Goal: Information Seeking & Learning: Learn about a topic

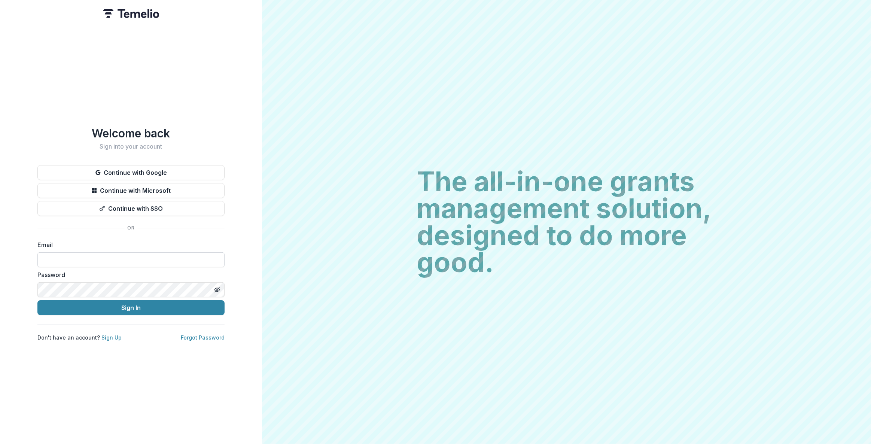
click at [88, 261] on input at bounding box center [130, 259] width 187 height 15
click at [0, 443] on com-1password-button at bounding box center [0, 444] width 0 height 0
type input "**********"
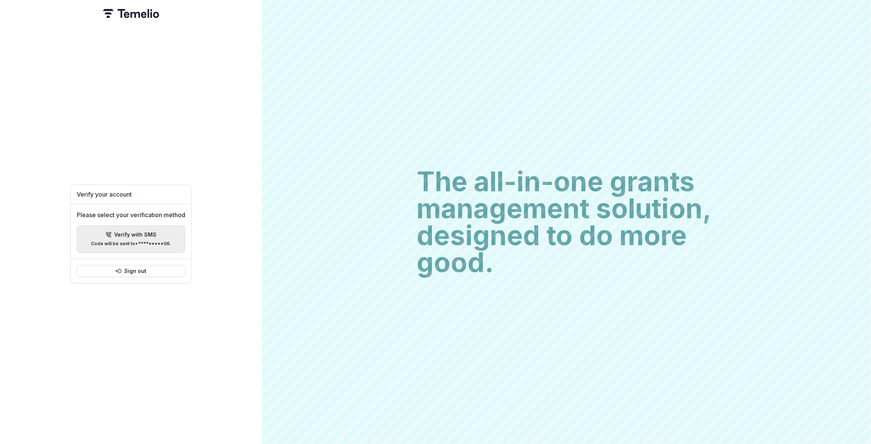
click at [120, 232] on p "Verify with SMS" at bounding box center [135, 235] width 42 height 6
type input "*"
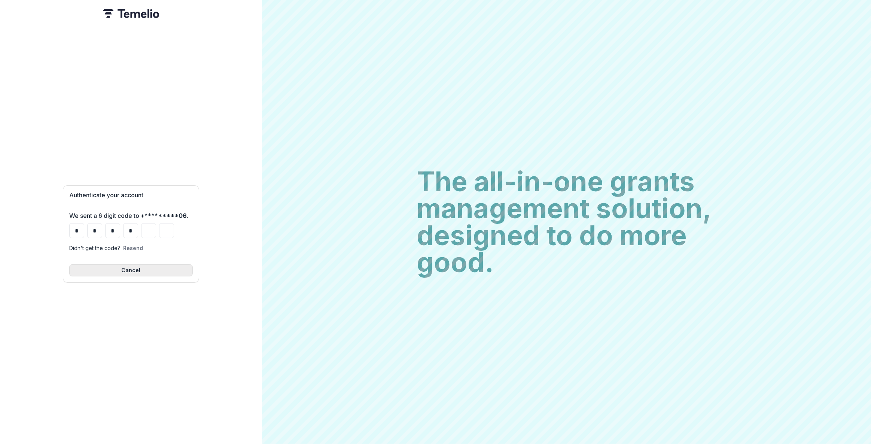
type input "*"
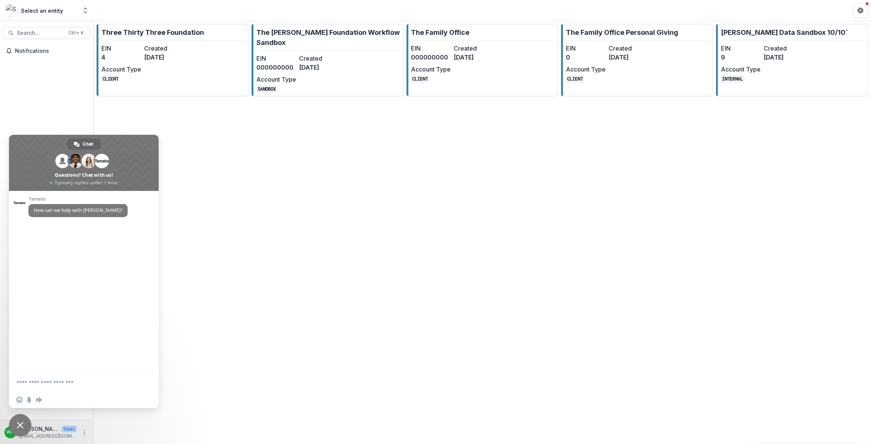
click at [306, 161] on div "Three Thirty Three Foundation EIN 4 Created [DATE] Account Type CLIENT The [PER…" at bounding box center [482, 232] width 777 height 423
click at [812, 54] on link "[PERSON_NAME] Data Sandbox 10/10` EIN 9 Created [DATE] Account Type INTERNAL" at bounding box center [792, 60] width 152 height 72
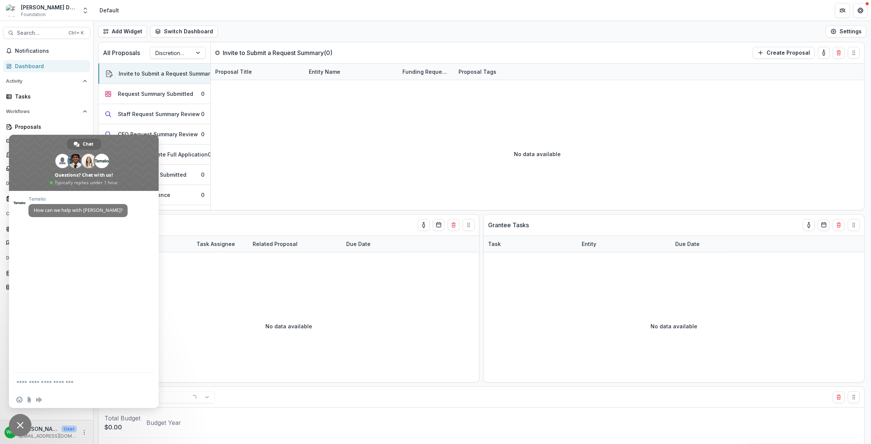
click at [23, 427] on span "Close chat" at bounding box center [20, 425] width 7 height 7
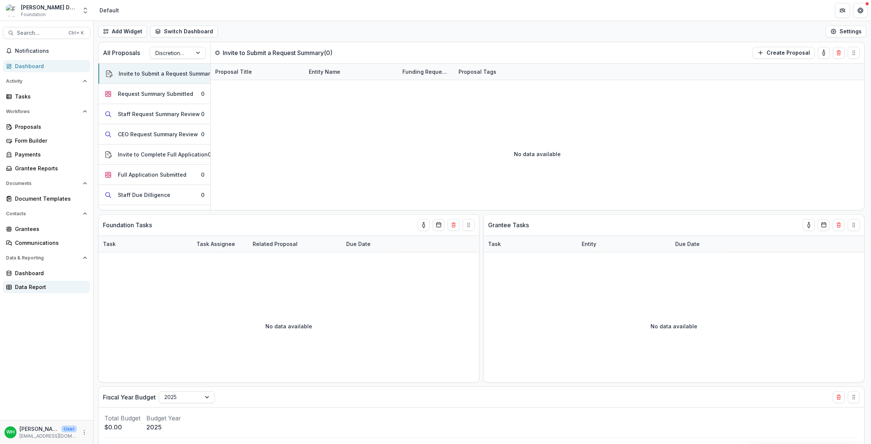
click at [38, 283] on div "Data Report" at bounding box center [49, 287] width 69 height 8
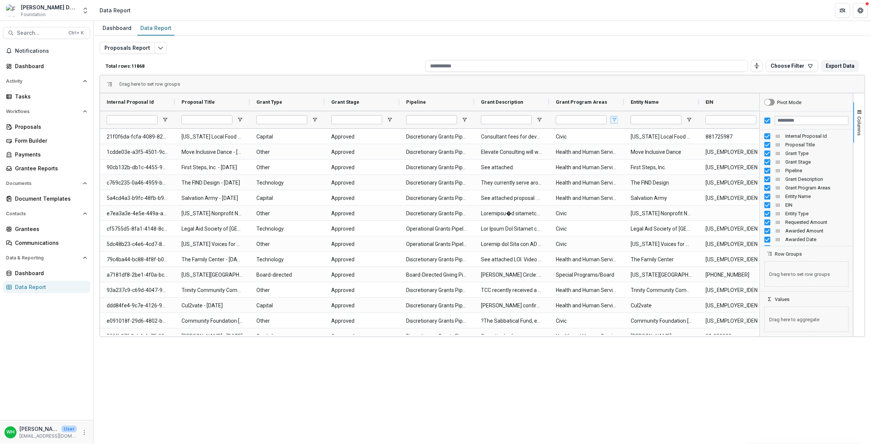
click at [612, 120] on span "Open Filter Menu" at bounding box center [614, 120] width 6 height 6
click at [628, 178] on div "(Select All)" at bounding box center [652, 182] width 80 height 9
click at [629, 183] on div "(Select All)" at bounding box center [656, 183] width 70 height 6
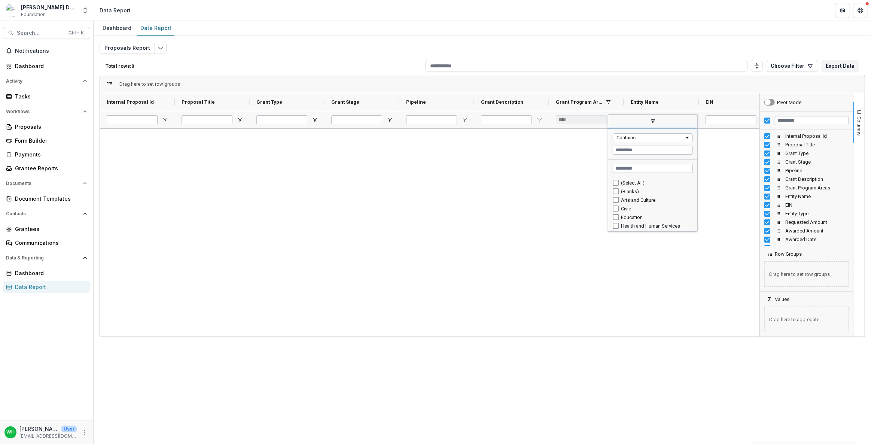
click at [610, 202] on div "Arts and Culture" at bounding box center [652, 200] width 89 height 9
type input "**********"
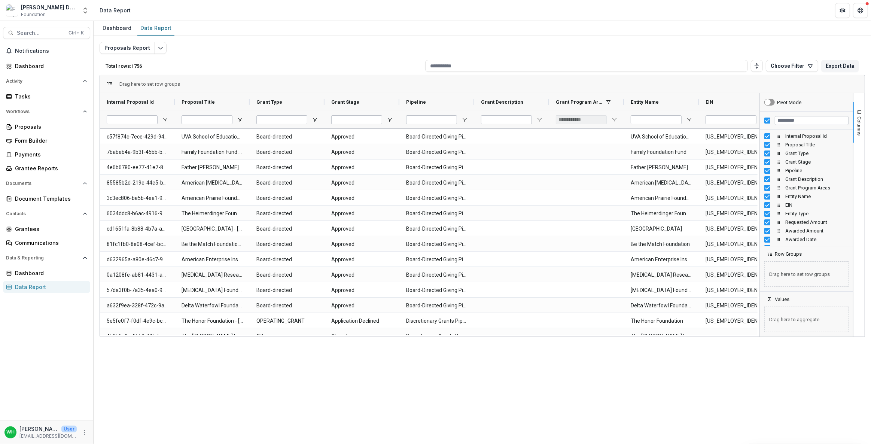
drag, startPoint x: 444, startPoint y: 414, endPoint x: 449, endPoint y: 407, distance: 8.2
click at [445, 413] on div "Dashboard Data Report Proposals Report Total rows: 1756 Choose Filter Personal …" at bounding box center [482, 232] width 777 height 423
click at [559, 40] on div "Proposals Report Total rows: 1756 Choose Filter Personal Filters Team Filters T…" at bounding box center [482, 177] width 777 height 283
click at [627, 420] on div "Dashboard Data Report Proposals Report Total rows: 1756 Choose Filter Personal …" at bounding box center [482, 232] width 777 height 423
click at [752, 388] on div "Dashboard Data Report Proposals Report Total rows: 1756 Choose Filter Personal …" at bounding box center [482, 232] width 777 height 423
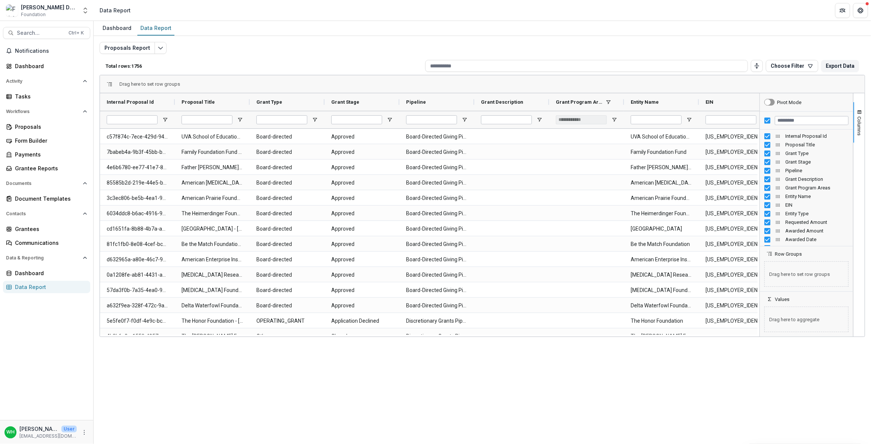
click at [758, 386] on div "Dashboard Data Report Proposals Report Total rows: 1756 Choose Filter Personal …" at bounding box center [482, 232] width 777 height 423
click at [782, 391] on div "Dashboard Data Report Proposals Report Total rows: 1756 Choose Filter Personal …" at bounding box center [482, 232] width 777 height 423
click at [308, 42] on div "Proposals Report Total rows: 1756 Choose Filter Personal Filters Team Filters T…" at bounding box center [482, 180] width 765 height 277
click at [766, 386] on div "Dashboard Data Report Proposals Report Total rows: 1756 Choose Filter Personal …" at bounding box center [482, 232] width 777 height 423
click at [759, 387] on div "Dashboard Data Report Proposals Report Total rows: 1756 Choose Filter Personal …" at bounding box center [482, 232] width 777 height 423
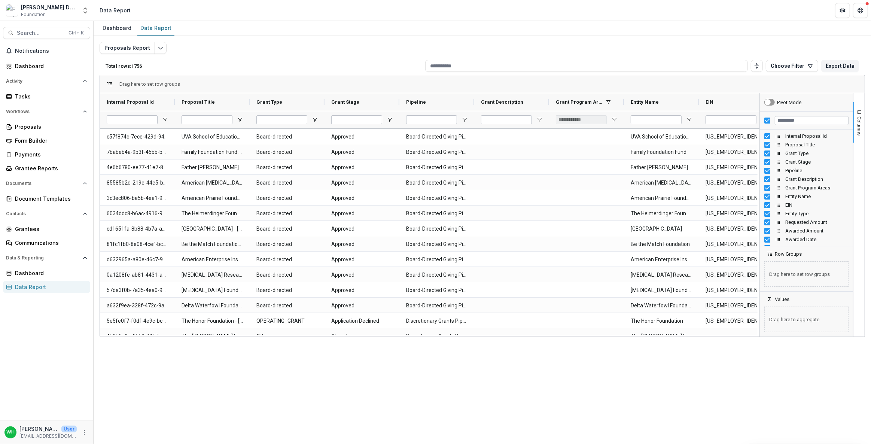
click at [827, 381] on div "Dashboard Data Report Proposals Report Total rows: 1756 Choose Filter Personal …" at bounding box center [482, 232] width 777 height 423
click at [813, 372] on div "Dashboard Data Report Proposals Report Total rows: 1756 Choose Filter Personal …" at bounding box center [482, 232] width 777 height 423
click at [609, 101] on span at bounding box center [608, 102] width 6 height 6
click at [598, 102] on span at bounding box center [600, 102] width 6 height 6
click at [598, 101] on span at bounding box center [600, 102] width 6 height 6
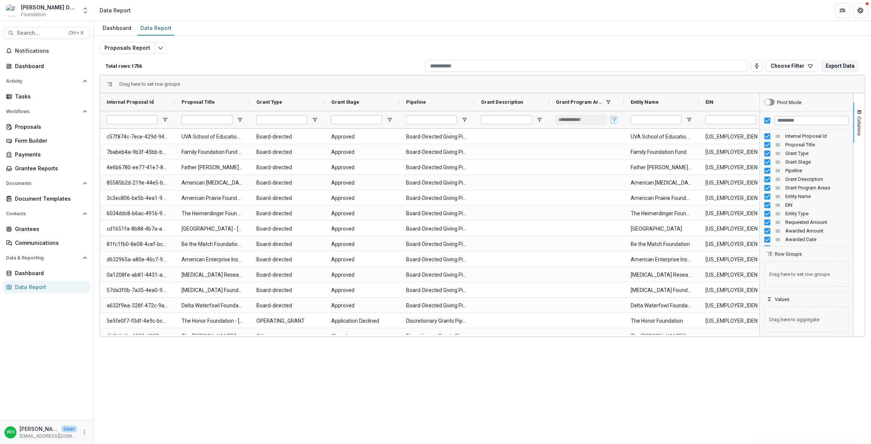
click at [612, 119] on span "Open Filter Menu" at bounding box center [614, 120] width 6 height 6
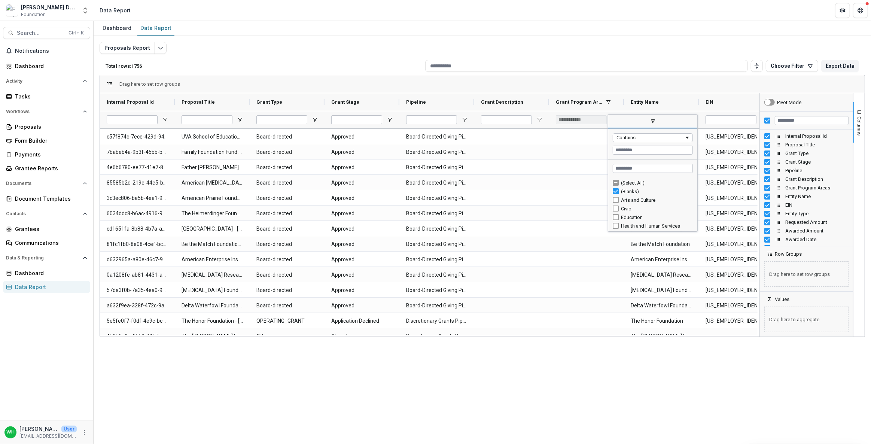
click at [623, 182] on div "(Select All)" at bounding box center [656, 183] width 70 height 6
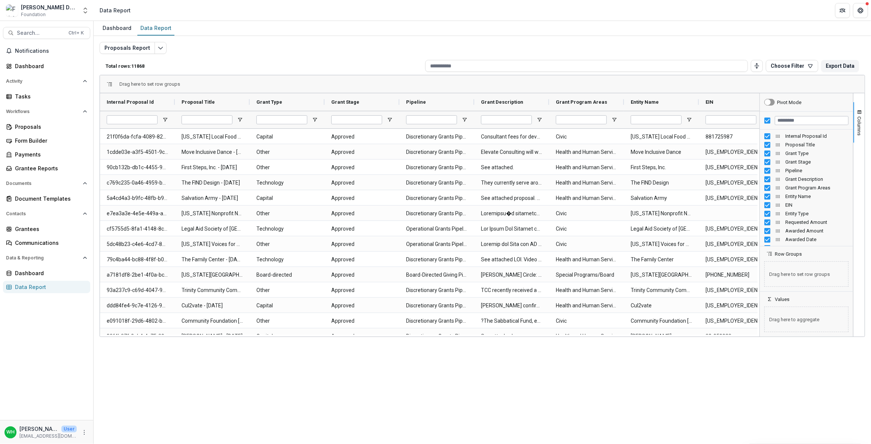
click at [315, 123] on div at bounding box center [287, 120] width 75 height 18
click at [314, 118] on span "Open Filter Menu" at bounding box center [315, 120] width 6 height 6
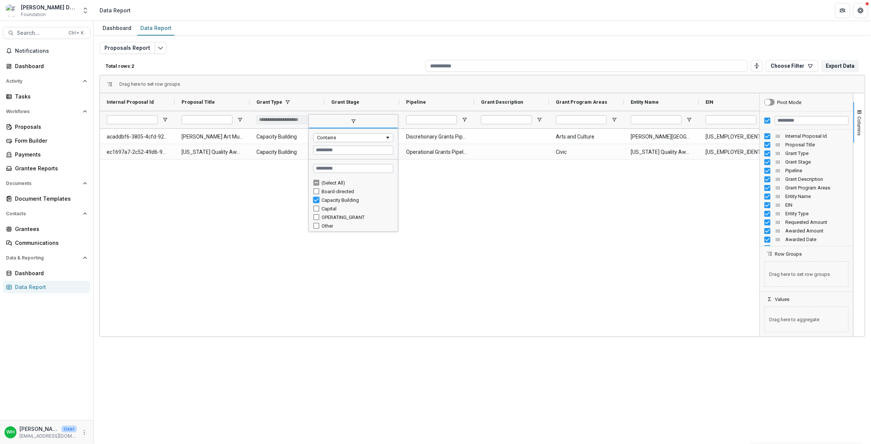
type input "***"
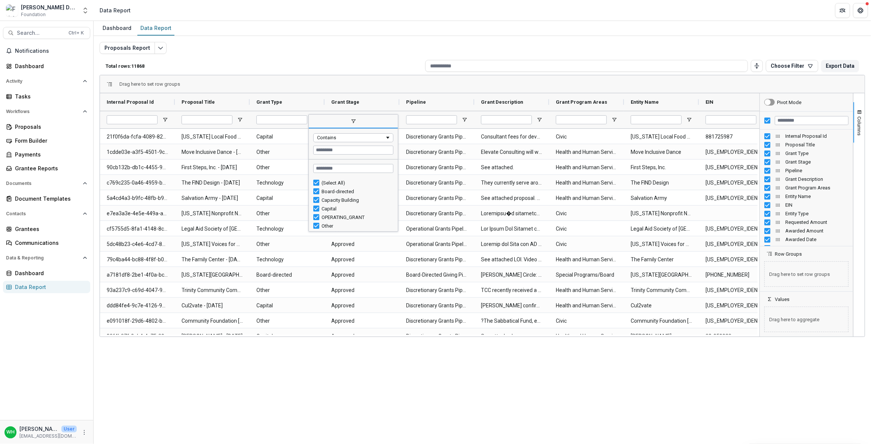
click at [554, 46] on div "Proposals Report Total rows: 11868 Choose Filter Personal Filters Team Filters …" at bounding box center [482, 180] width 765 height 277
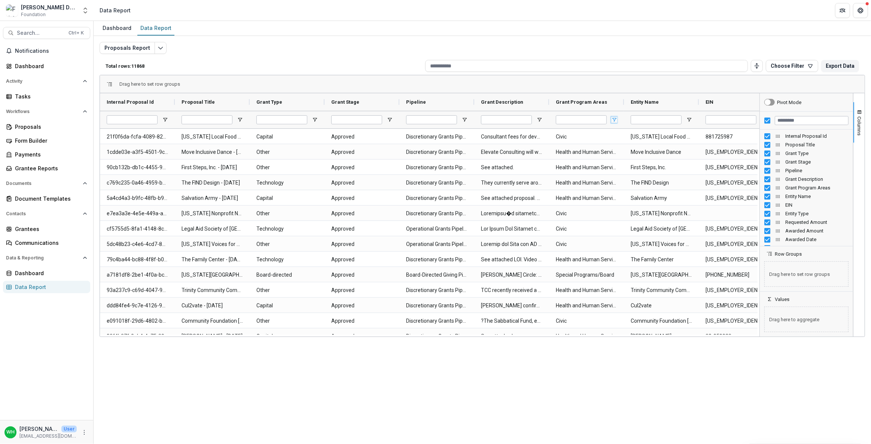
click at [616, 117] on span "Open Filter Menu" at bounding box center [614, 120] width 6 height 6
click at [303, 33] on div "Dashboard Data Report" at bounding box center [482, 28] width 777 height 15
click at [276, 54] on div "Proposals Report Total rows: 11868 Choose Filter Personal Filters Team Filters …" at bounding box center [482, 180] width 765 height 277
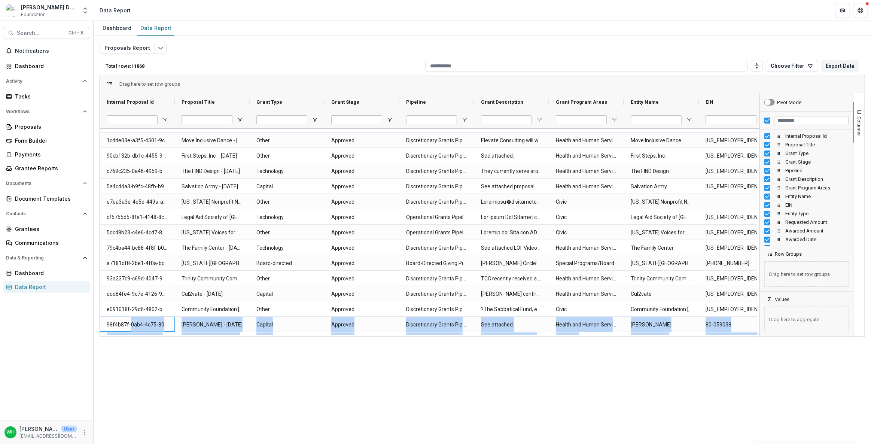
scroll to position [56, 0]
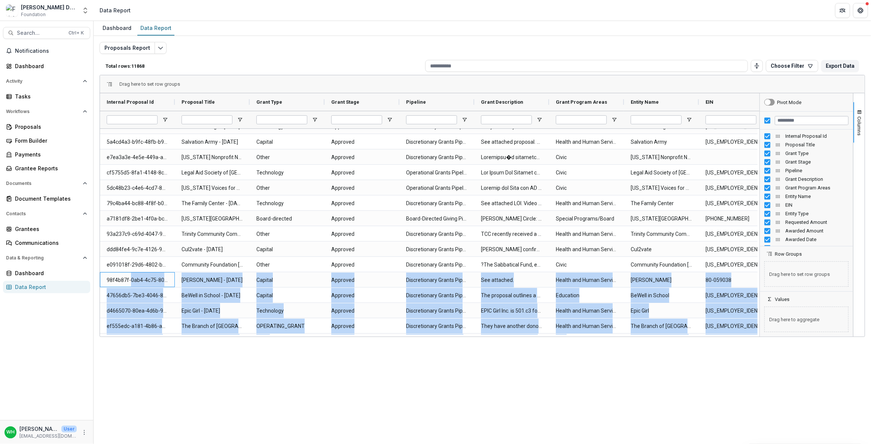
drag, startPoint x: 130, startPoint y: 333, endPoint x: 179, endPoint y: 336, distance: 49.1
click at [179, 336] on div "Drag here to set row groups Drag here to set column labels Internal Proposal Id…" at bounding box center [482, 206] width 765 height 262
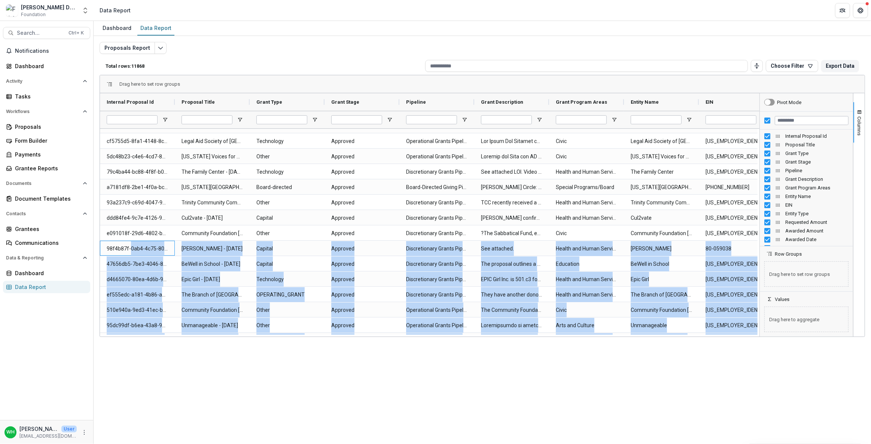
scroll to position [88, 0]
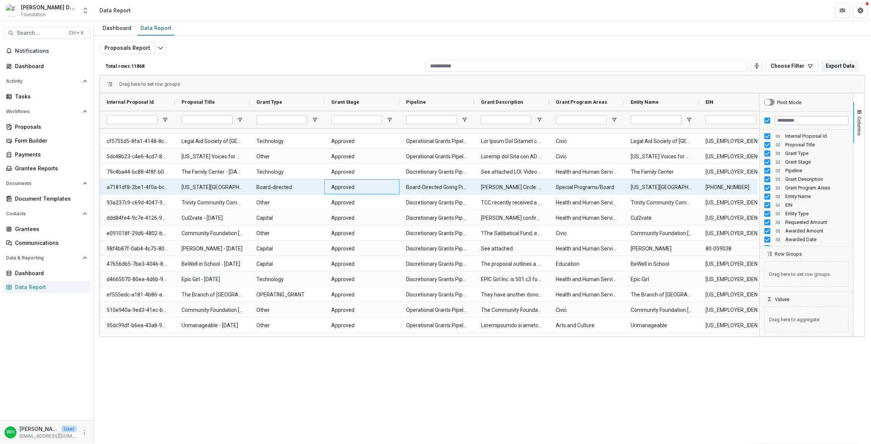
click at [381, 193] on Stage-4857 "Approved" at bounding box center [361, 187] width 61 height 15
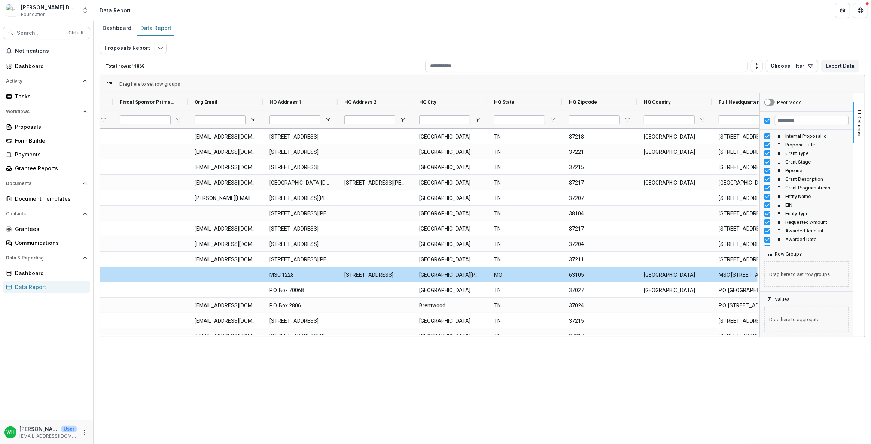
scroll to position [0, 1740]
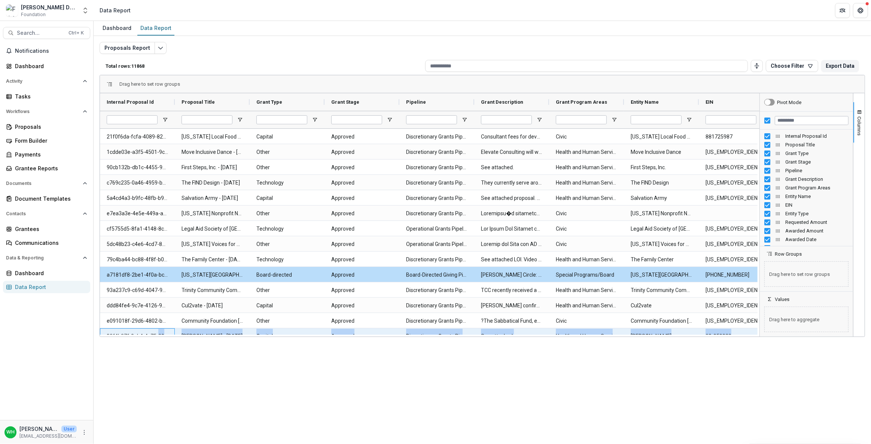
drag, startPoint x: 155, startPoint y: 333, endPoint x: 121, endPoint y: 333, distance: 34.0
click at [316, 120] on span "Open Filter Menu" at bounding box center [315, 120] width 6 height 6
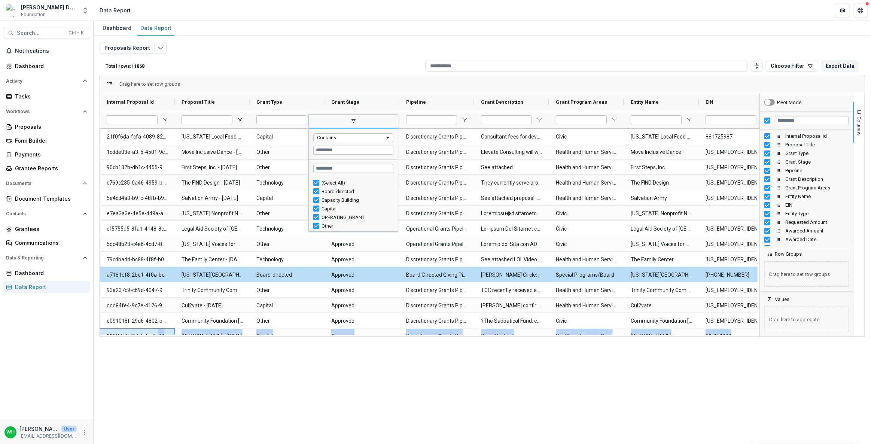
click at [321, 181] on div "(Select All)" at bounding box center [356, 183] width 70 height 6
type input "***"
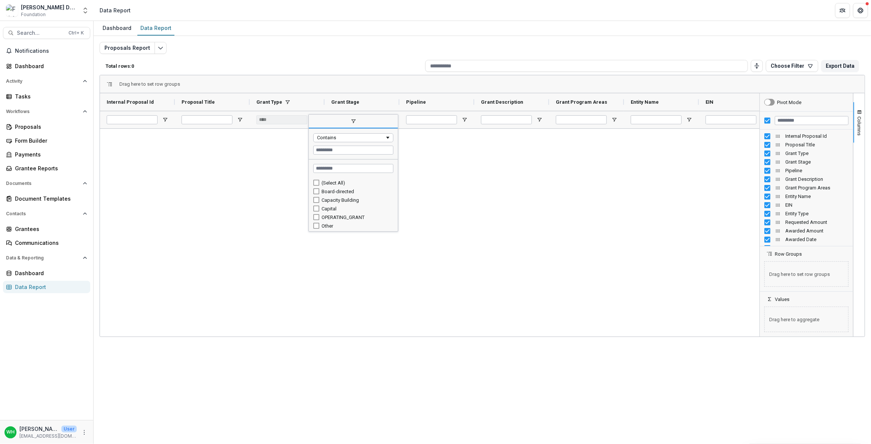
drag, startPoint x: 325, startPoint y: 183, endPoint x: 321, endPoint y: 180, distance: 5.3
click at [321, 181] on div "(Select All)" at bounding box center [356, 183] width 70 height 6
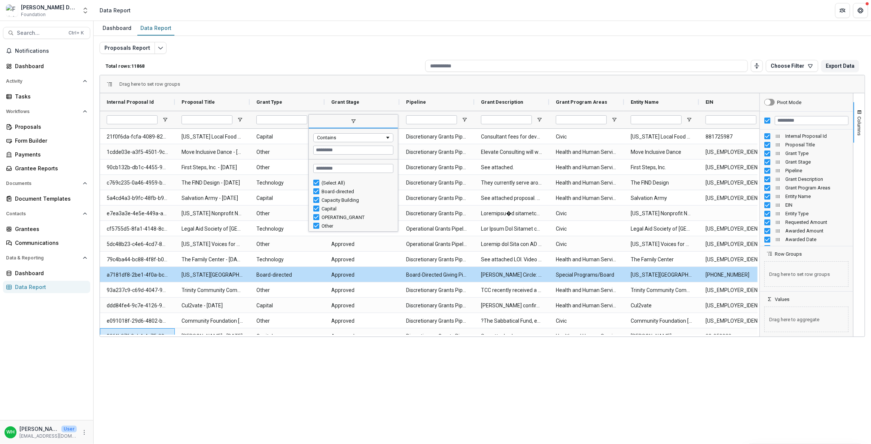
click at [371, 36] on div "Proposals Report Total rows: 11868 Choose Filter Personal Filters Team Filters …" at bounding box center [482, 177] width 777 height 283
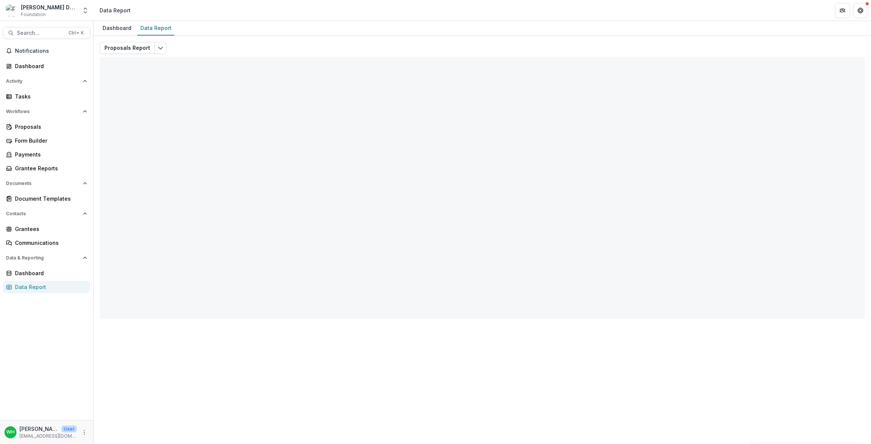
drag, startPoint x: 358, startPoint y: 40, endPoint x: 672, endPoint y: 165, distance: 338.1
click at [358, 40] on div "Proposals Report Total rows: 0 Choose Filter Personal Filters Team Filters Teme…" at bounding box center [482, 177] width 777 height 283
click at [301, 39] on div "Proposals Report Total rows: 0 Choose Filter Personal Filters Team Filters Teme…" at bounding box center [482, 177] width 777 height 283
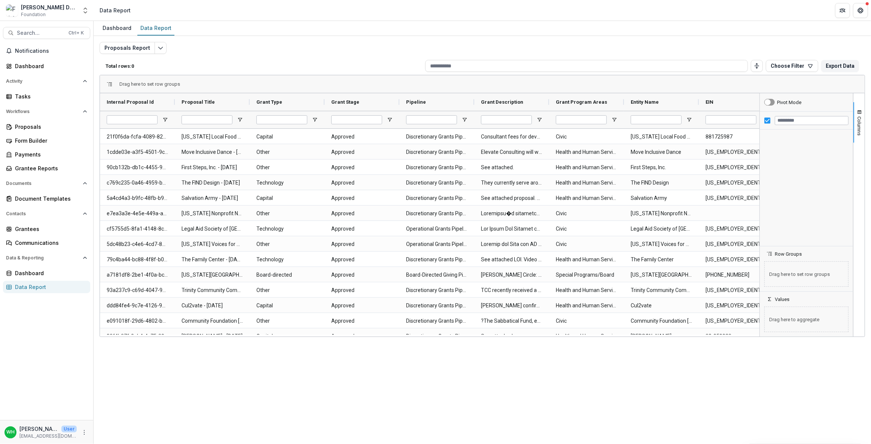
click at [286, 49] on div "Proposals Report Total rows: 0 Choose Filter Personal Filters Team Filters Teme…" at bounding box center [482, 180] width 765 height 277
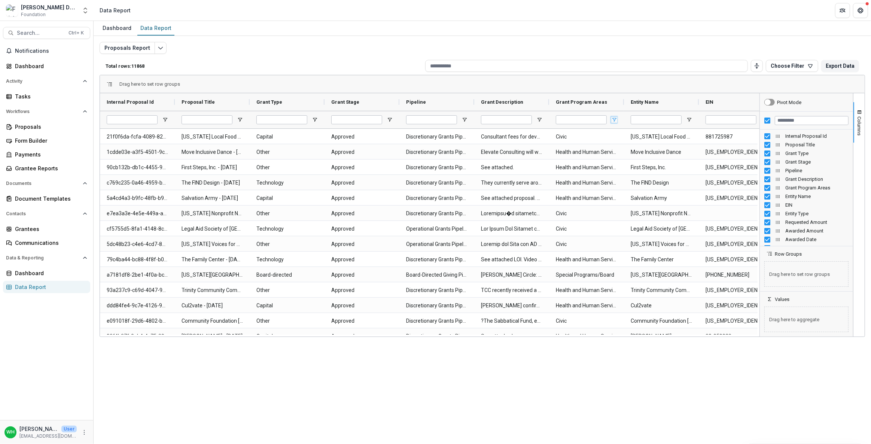
click at [612, 119] on span "Open Filter Menu" at bounding box center [614, 120] width 6 height 6
click at [624, 180] on div "(Select All)" at bounding box center [656, 183] width 70 height 6
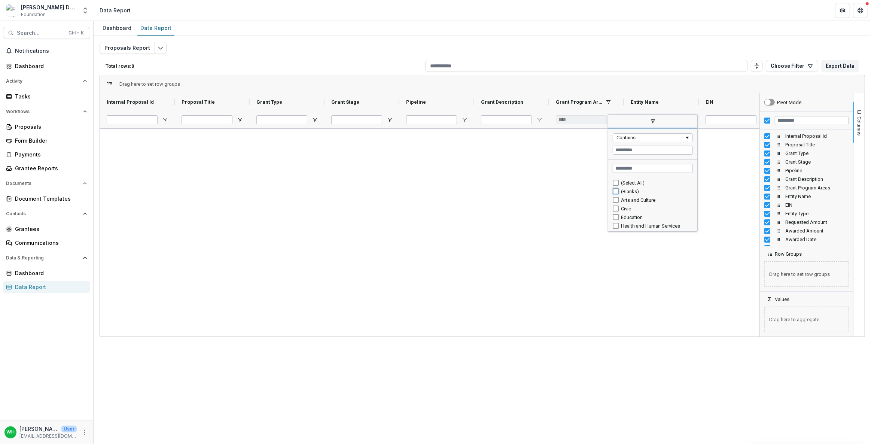
type input "**********"
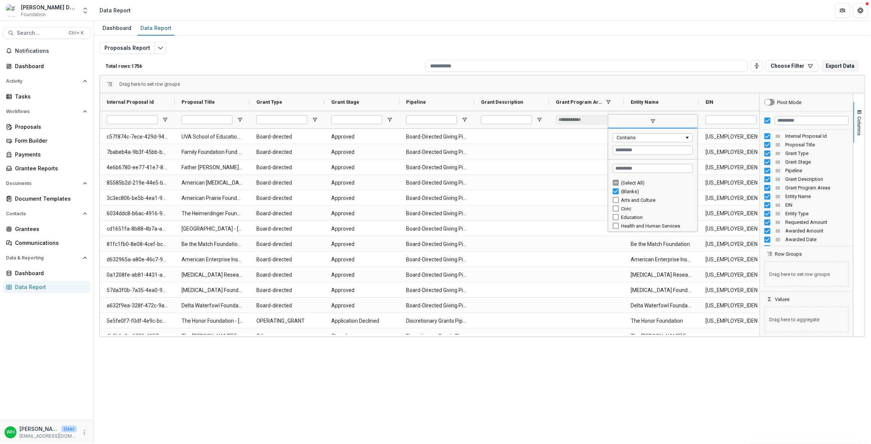
click at [336, 68] on p "Total rows: 1756" at bounding box center [264, 66] width 317 height 6
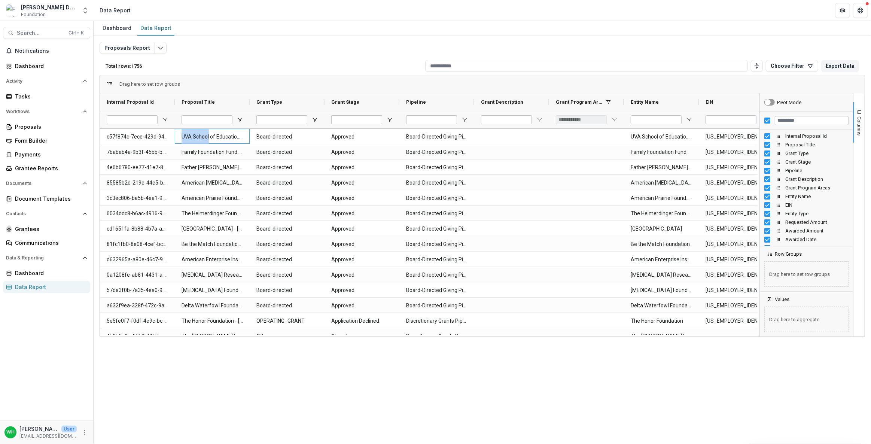
drag, startPoint x: 208, startPoint y: 136, endPoint x: 178, endPoint y: 132, distance: 30.2
click at [178, 132] on div "UVA School of Education and Human Development Foundation - [DATE]" at bounding box center [212, 136] width 75 height 15
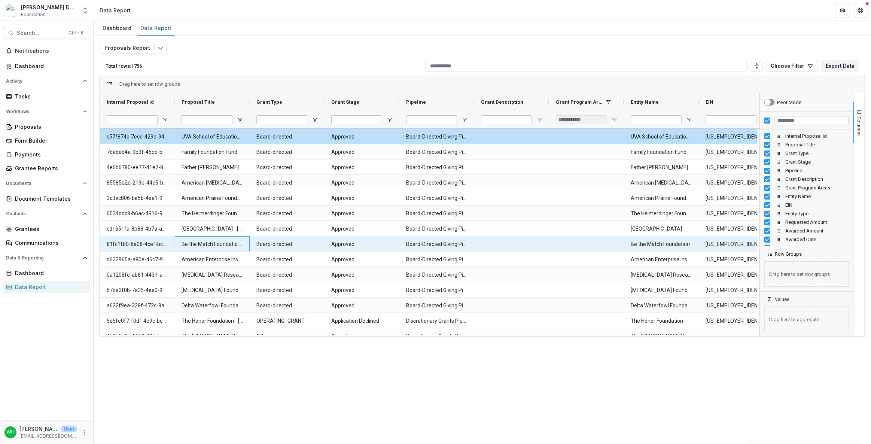
click at [232, 247] on Title-7827 "Be the Match Foundation - [DATE]" at bounding box center [211, 243] width 61 height 15
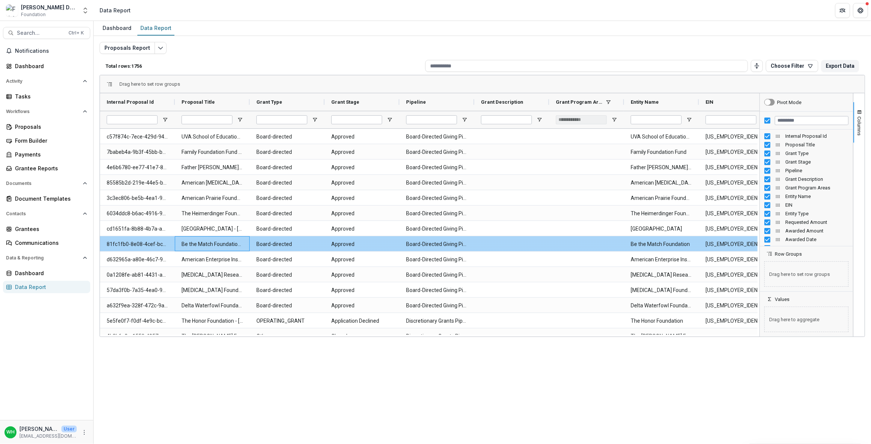
click at [210, 247] on Title-7827 "Be the Match Foundation - [DATE]" at bounding box center [211, 243] width 61 height 15
click at [294, 244] on Type-7828 "Board-directed" at bounding box center [286, 243] width 61 height 15
click at [224, 242] on Title-7827 "Be the Match Foundation - [DATE]" at bounding box center [211, 243] width 61 height 15
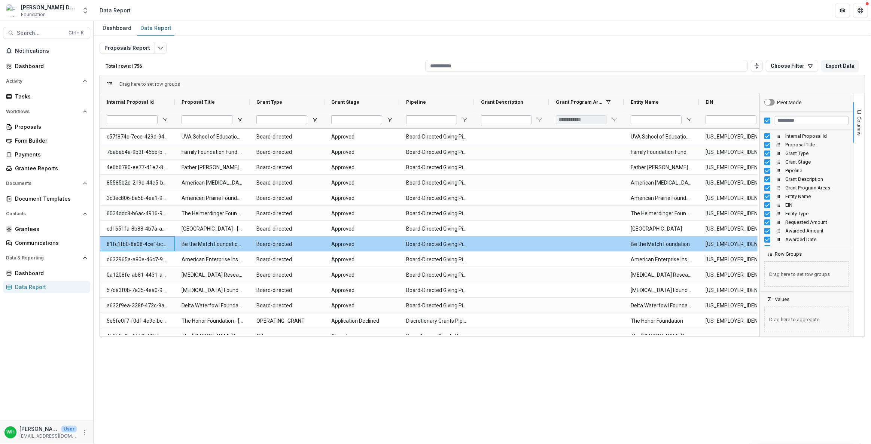
click at [131, 241] on Id-7826 "81fc1fb0-8e08-4cef-bc30-86a29fd1a298" at bounding box center [137, 243] width 61 height 15
click at [132, 241] on Id-7826 "81fc1fb0-8e08-4cef-bc30-86a29fd1a298" at bounding box center [137, 243] width 61 height 15
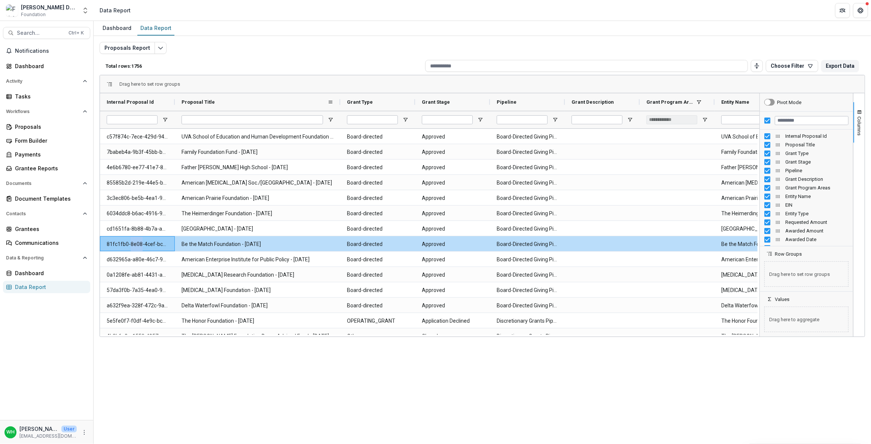
drag, startPoint x: 249, startPoint y: 100, endPoint x: 322, endPoint y: 129, distance: 78.5
click at [339, 110] on div at bounding box center [340, 102] width 3 height 18
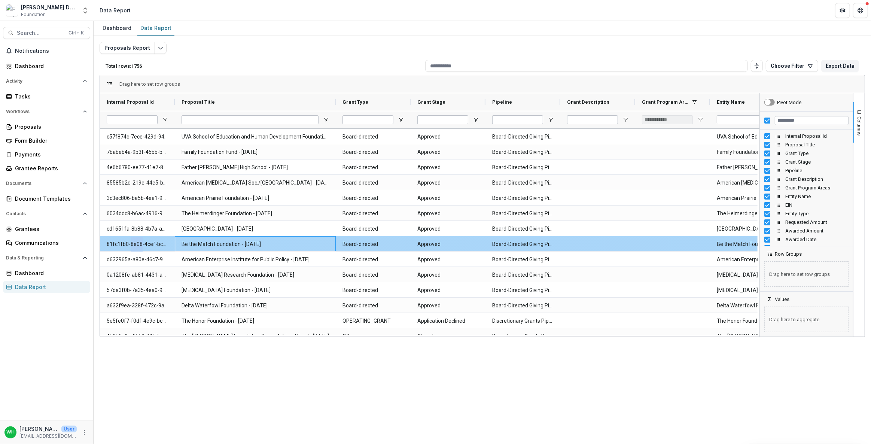
drag, startPoint x: 284, startPoint y: 244, endPoint x: 180, endPoint y: 243, distance: 104.0
click at [180, 243] on div "Be the Match Foundation - [DATE]" at bounding box center [255, 243] width 161 height 15
copy Title-7827 "Be the Match Foundation - [DATE]"
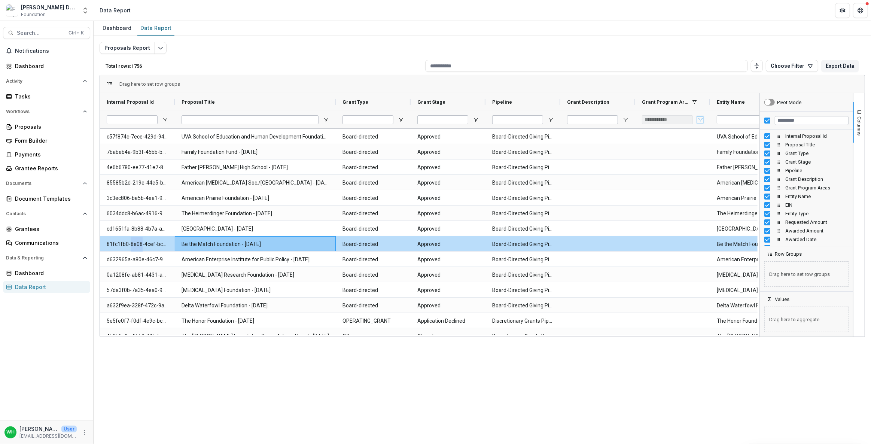
click at [699, 120] on span "Open Filter Menu" at bounding box center [700, 120] width 6 height 6
click at [173, 67] on p "Total rows: 1756" at bounding box center [264, 66] width 317 height 6
click at [391, 59] on div "Total rows: 1756 Choose Filter Personal Filters Team Filters Temelio Filters No…" at bounding box center [482, 66] width 765 height 18
click at [434, 386] on div "Dashboard Data Report Proposals Report Total rows: 1756 Choose Filter Personal …" at bounding box center [482, 232] width 777 height 423
click at [633, 422] on div "Dashboard Data Report Proposals Report Total rows: 1756 Choose Filter Personal …" at bounding box center [482, 232] width 777 height 423
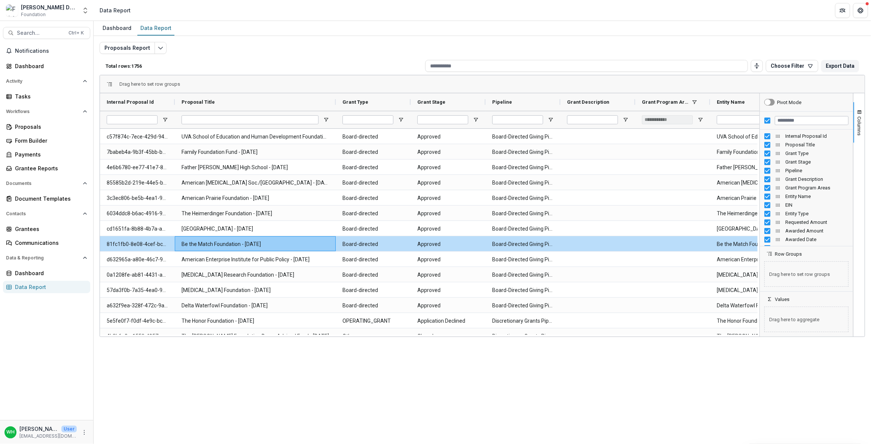
click at [280, 53] on div "Proposals Report Total rows: 1756 Choose Filter Personal Filters Team Filters T…" at bounding box center [482, 180] width 765 height 277
click at [346, 37] on div "Proposals Report Total rows: 1756 Choose Filter Personal Filters Team Filters T…" at bounding box center [482, 177] width 777 height 283
